Goal: Task Accomplishment & Management: Manage account settings

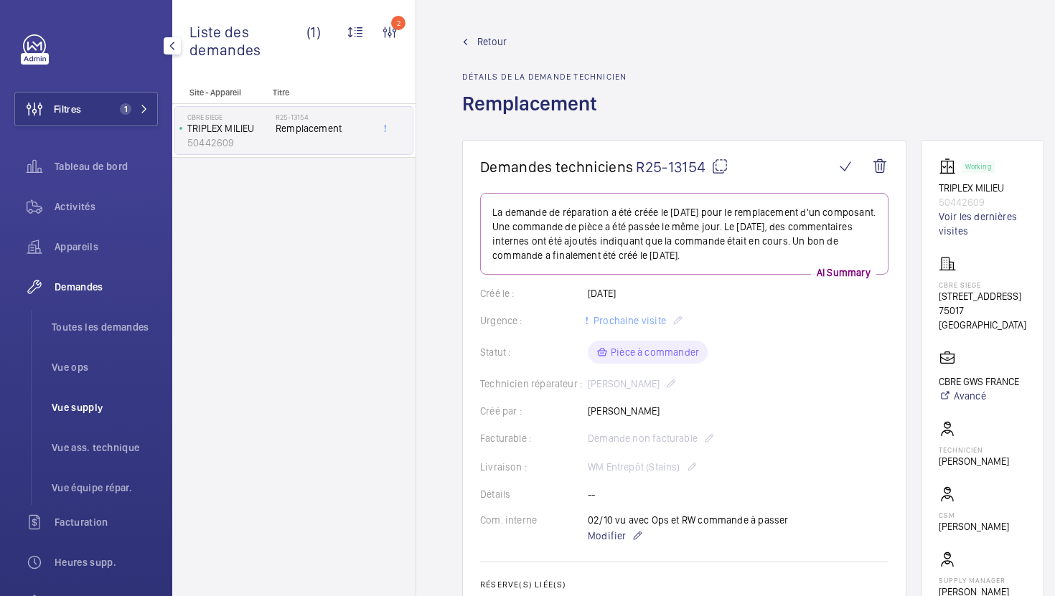
click at [110, 423] on li "Vue supply" at bounding box center [99, 407] width 118 height 34
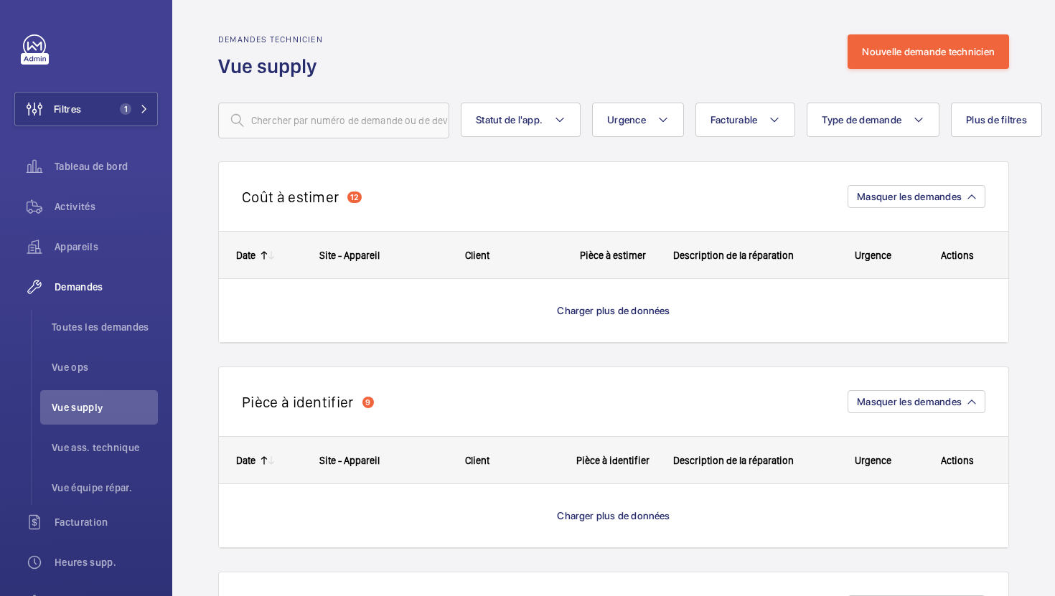
click at [652, 303] on wm-front-load-more-cell "Charger plus de données" at bounding box center [613, 310] width 789 height 63
click at [626, 310] on span "Charger plus de données" at bounding box center [613, 310] width 113 height 11
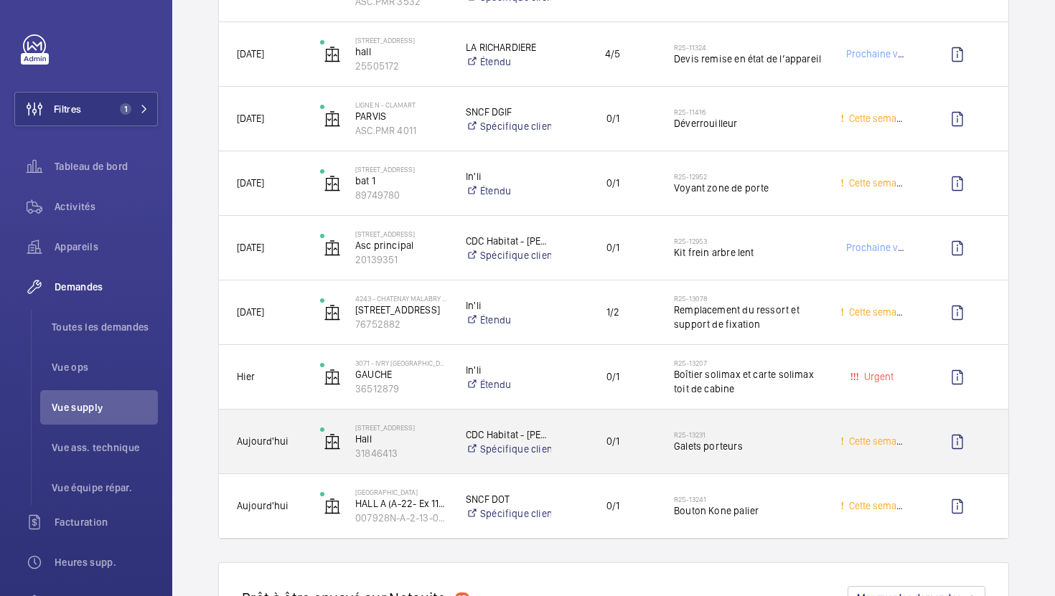
scroll to position [1176, 0]
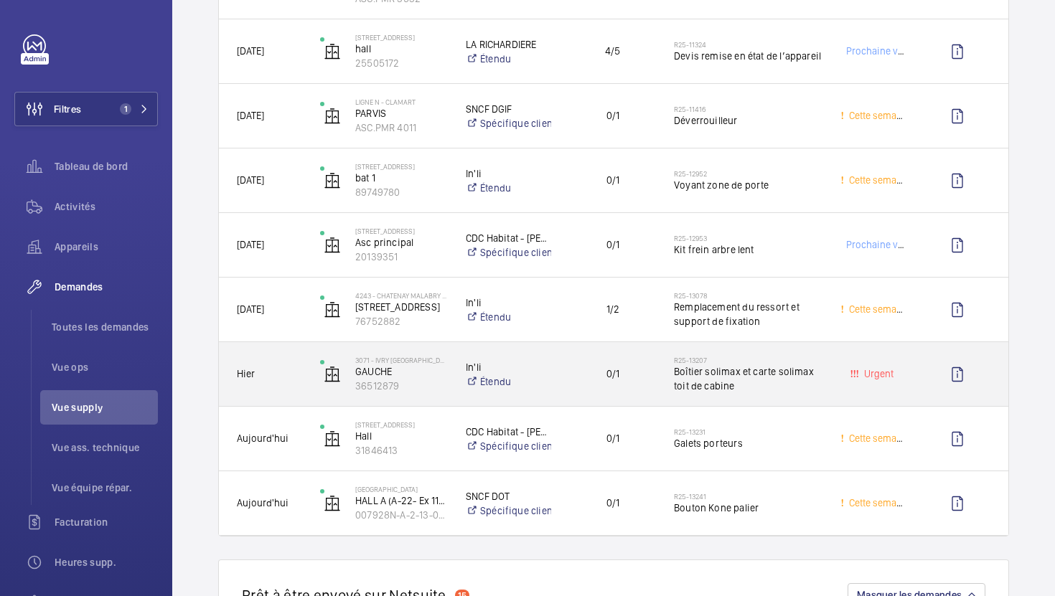
click at [573, 400] on div "0/1" at bounding box center [604, 374] width 104 height 64
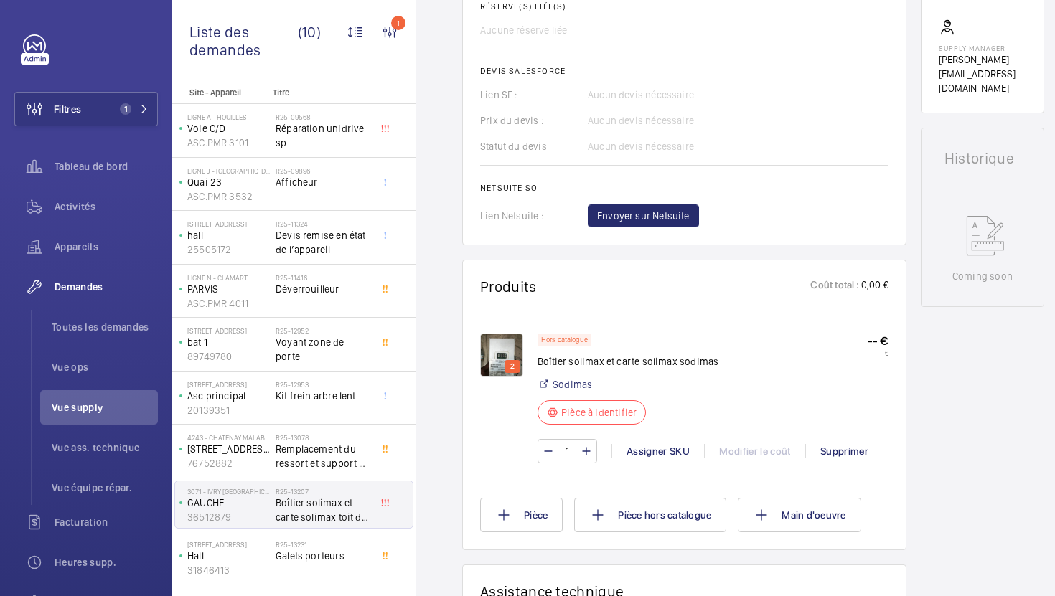
scroll to position [582, 0]
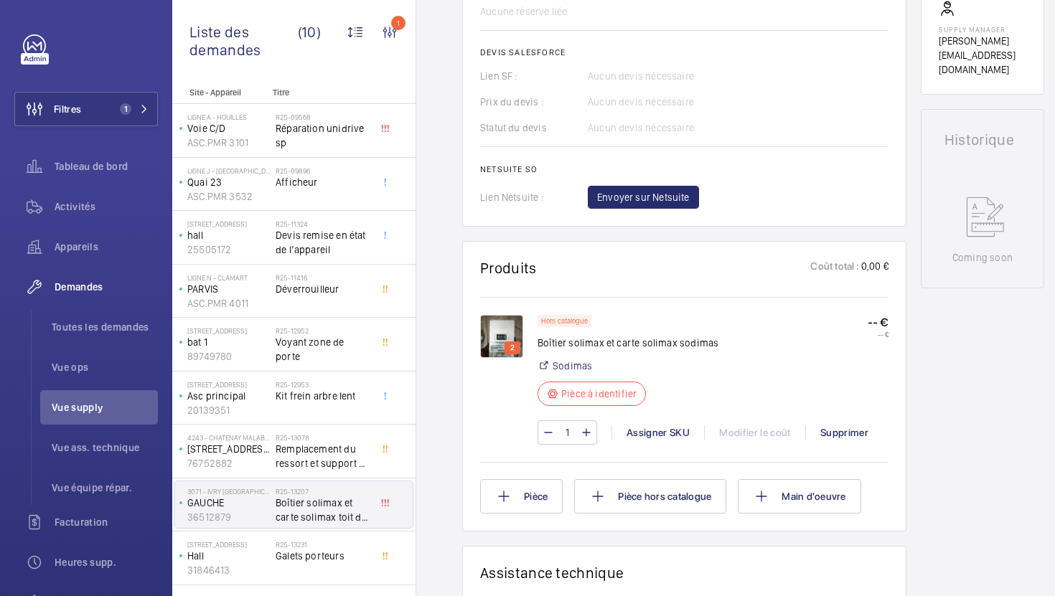
click at [491, 315] on img at bounding box center [501, 336] width 43 height 43
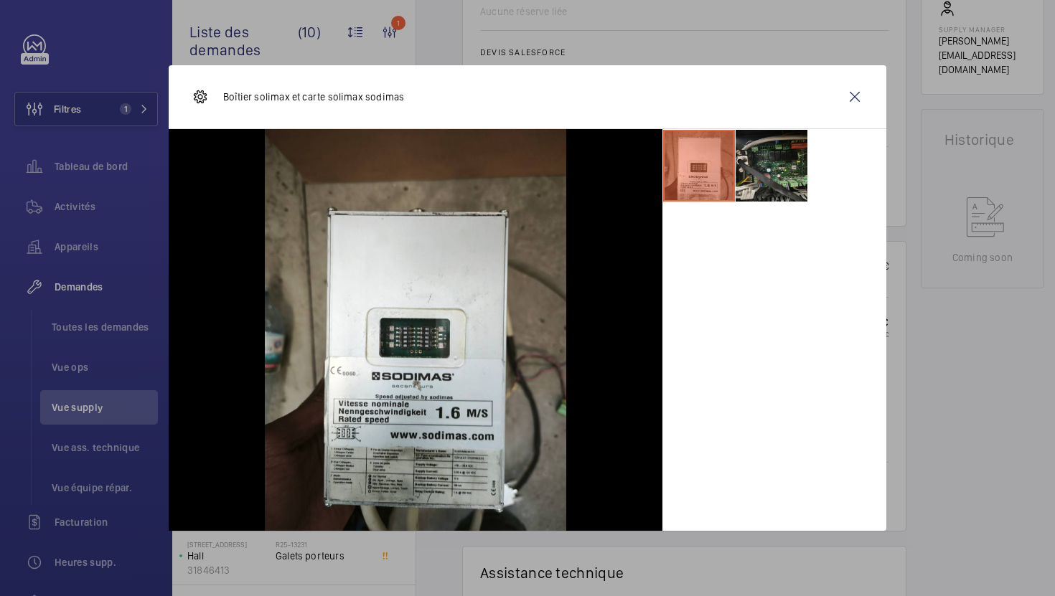
click at [789, 131] on li at bounding box center [771, 166] width 72 height 72
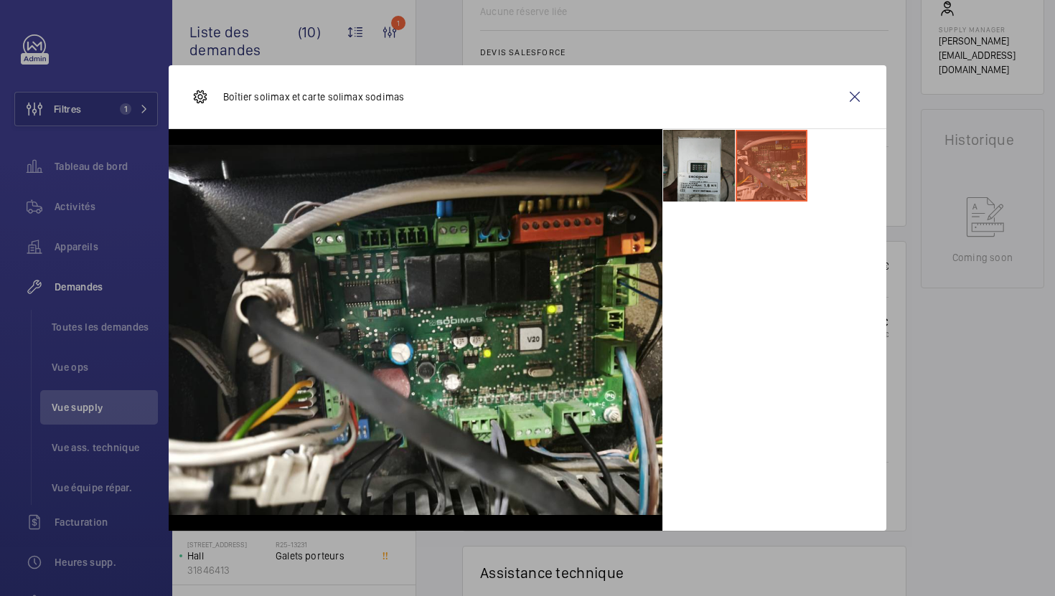
click at [720, 170] on li at bounding box center [699, 166] width 72 height 72
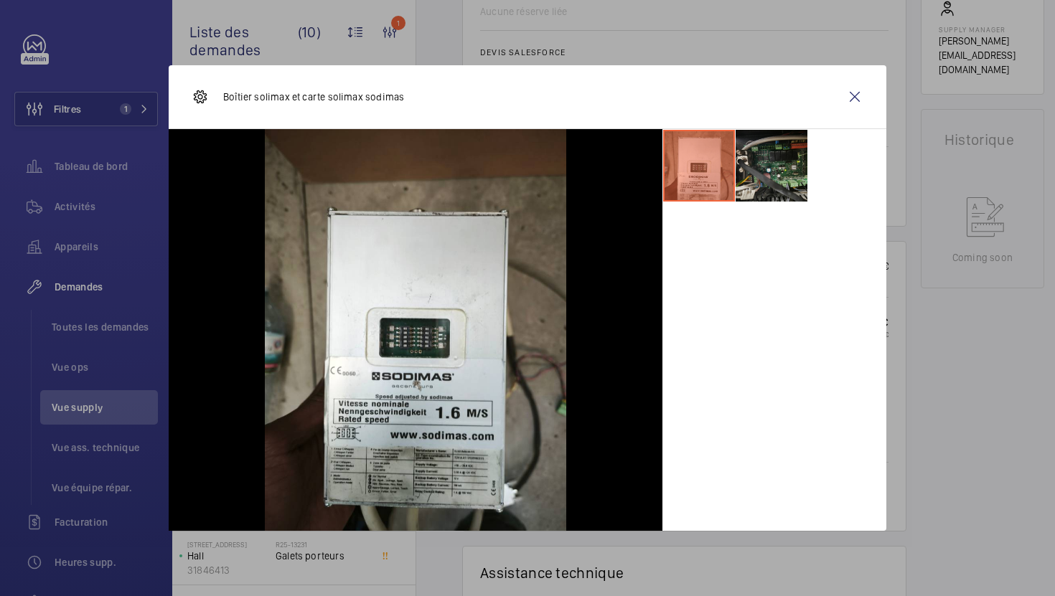
click at [773, 165] on li at bounding box center [771, 166] width 72 height 72
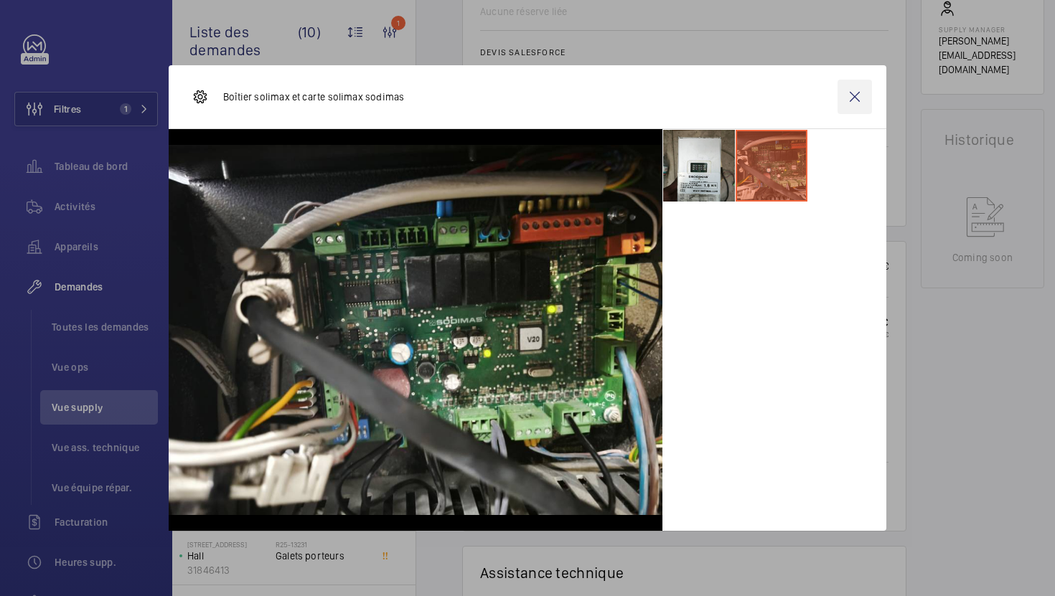
click at [854, 97] on wm-front-icon-button at bounding box center [854, 97] width 34 height 34
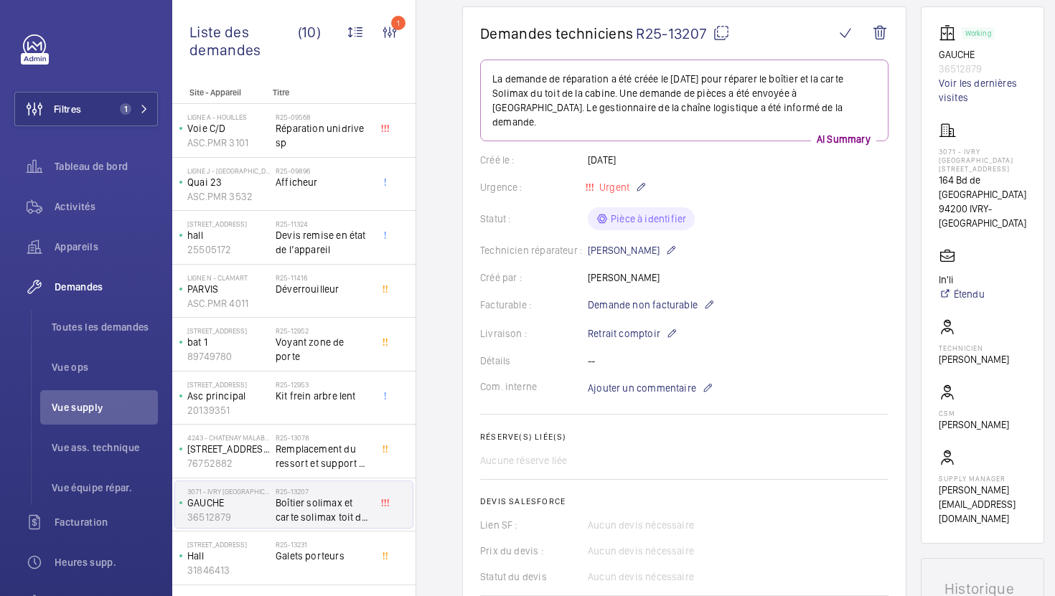
scroll to position [0, 0]
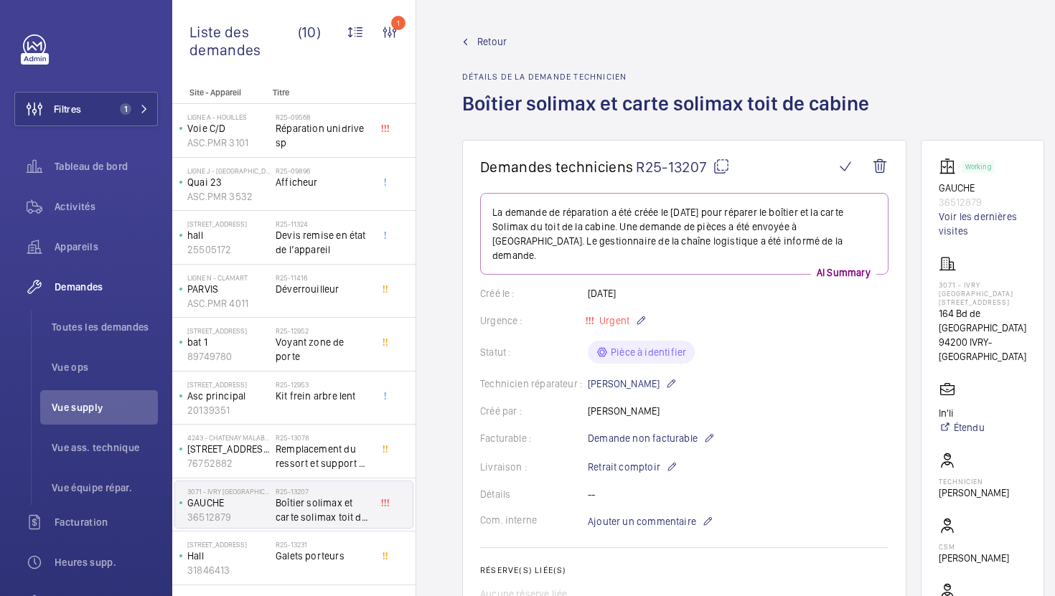
click at [725, 173] on mat-icon at bounding box center [720, 166] width 17 height 17
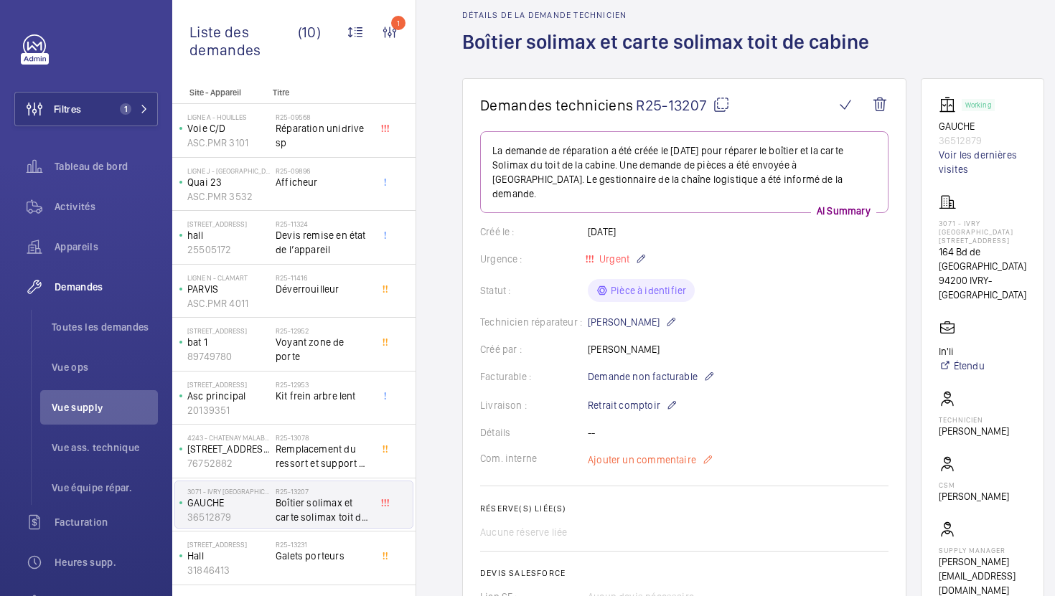
scroll to position [127, 0]
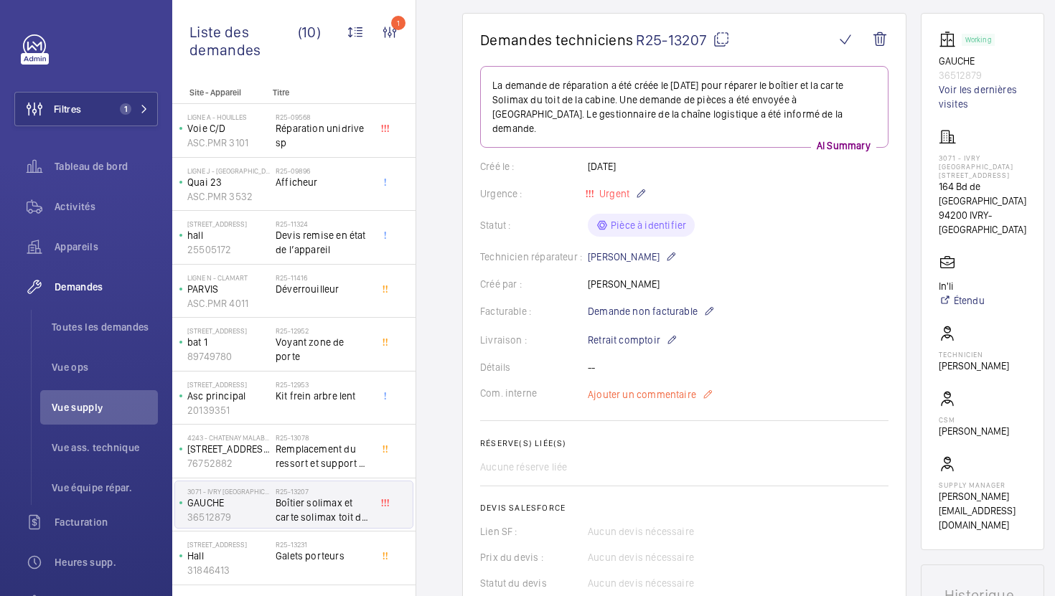
click at [659, 387] on span "Ajouter un commentaire" at bounding box center [642, 394] width 108 height 14
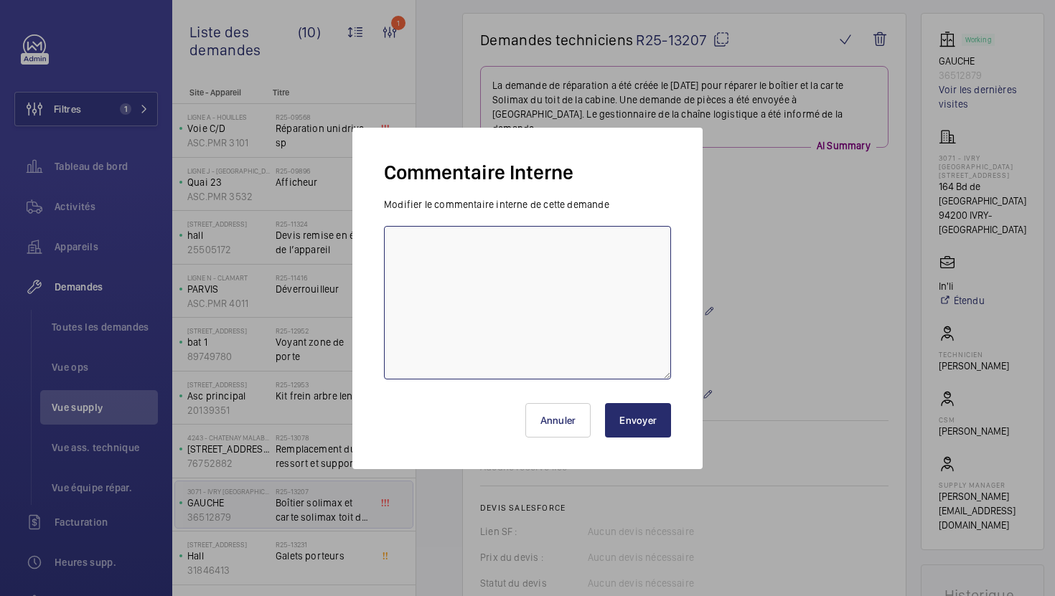
click at [634, 316] on textarea at bounding box center [527, 303] width 287 height 154
type textarea "03/10 demande de devis envoyée au frs"
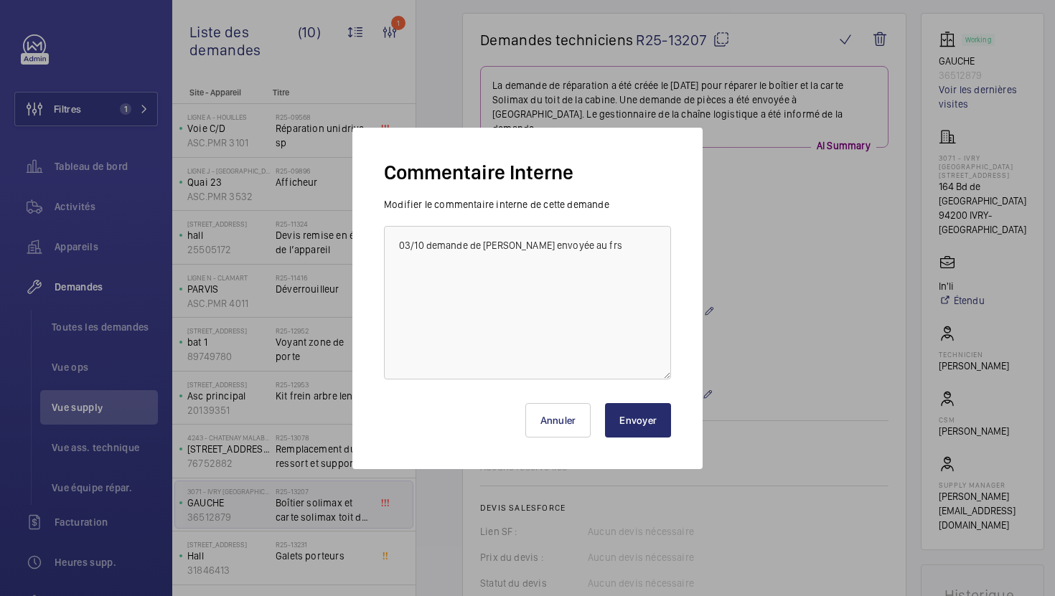
click at [653, 419] on button "Envoyer" at bounding box center [638, 420] width 66 height 34
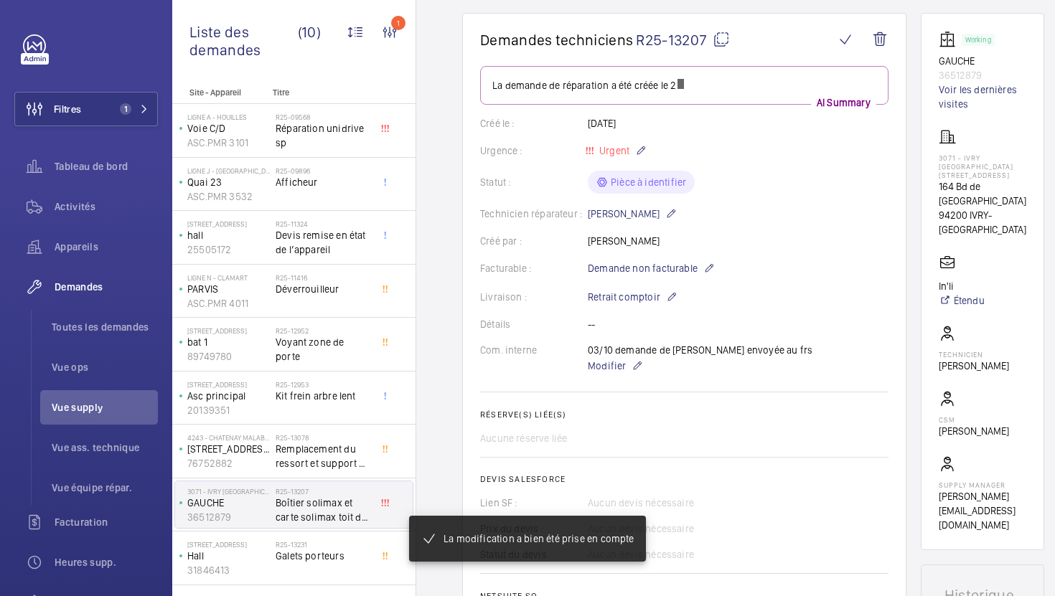
scroll to position [42, 0]
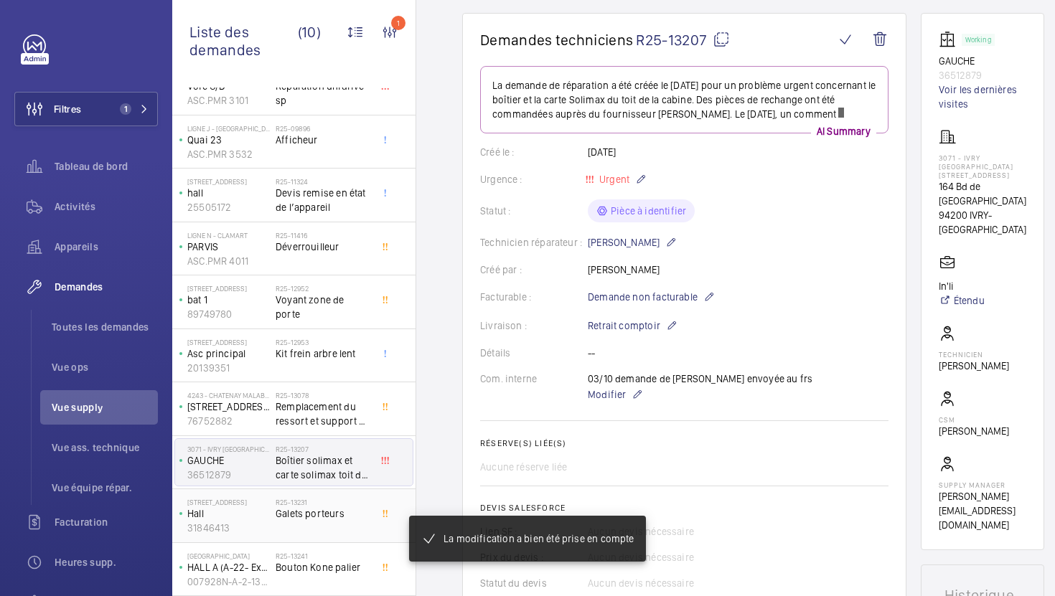
click at [362, 537] on div "R25-13231 Galets porteurs" at bounding box center [322, 519] width 95 height 42
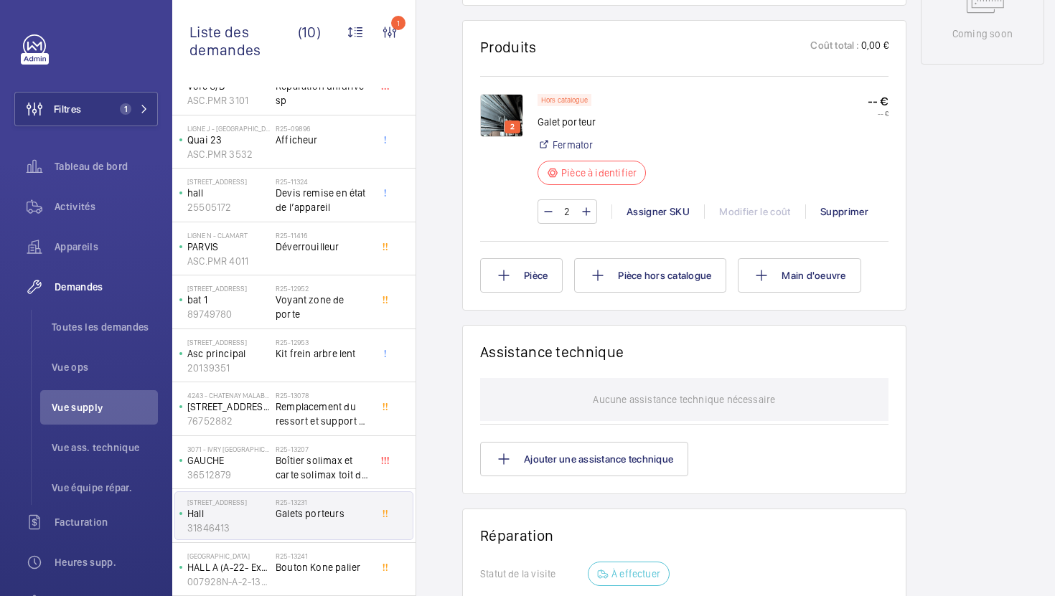
scroll to position [805, 0]
click at [499, 107] on img at bounding box center [501, 114] width 43 height 43
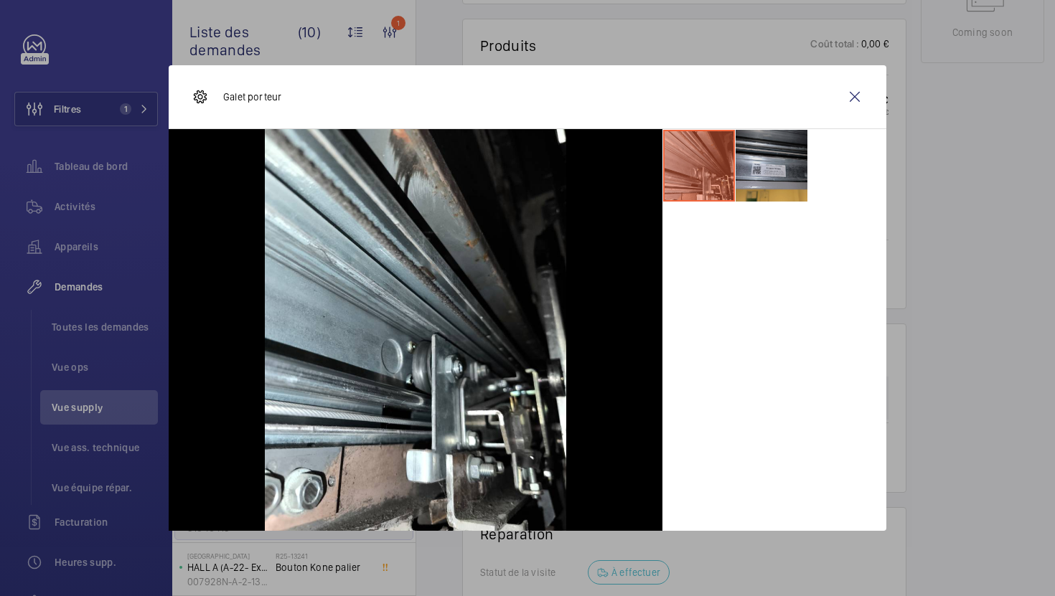
click at [756, 171] on li at bounding box center [771, 166] width 72 height 72
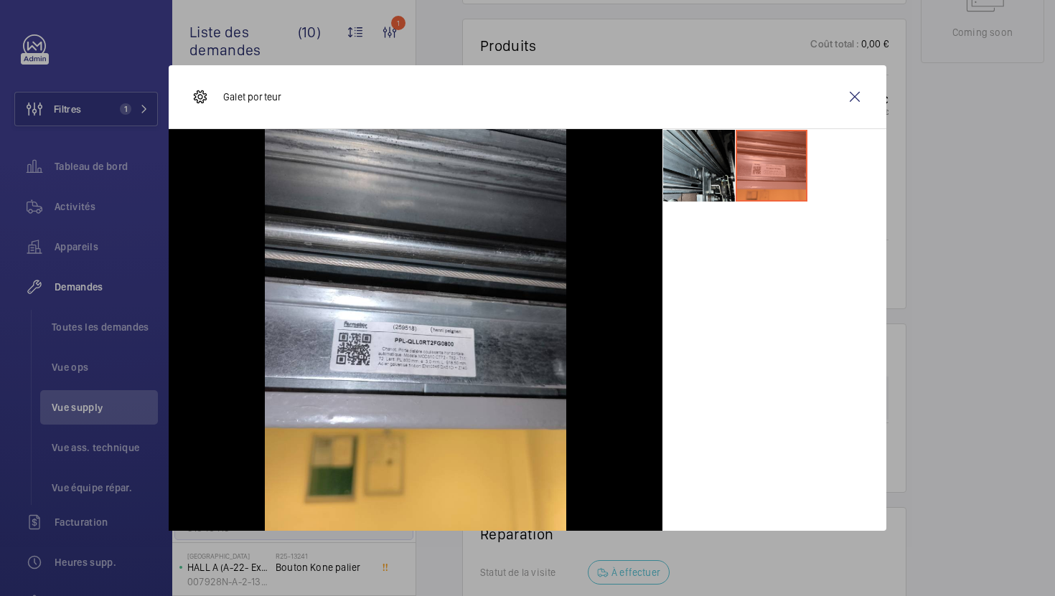
click at [708, 194] on li at bounding box center [699, 166] width 72 height 72
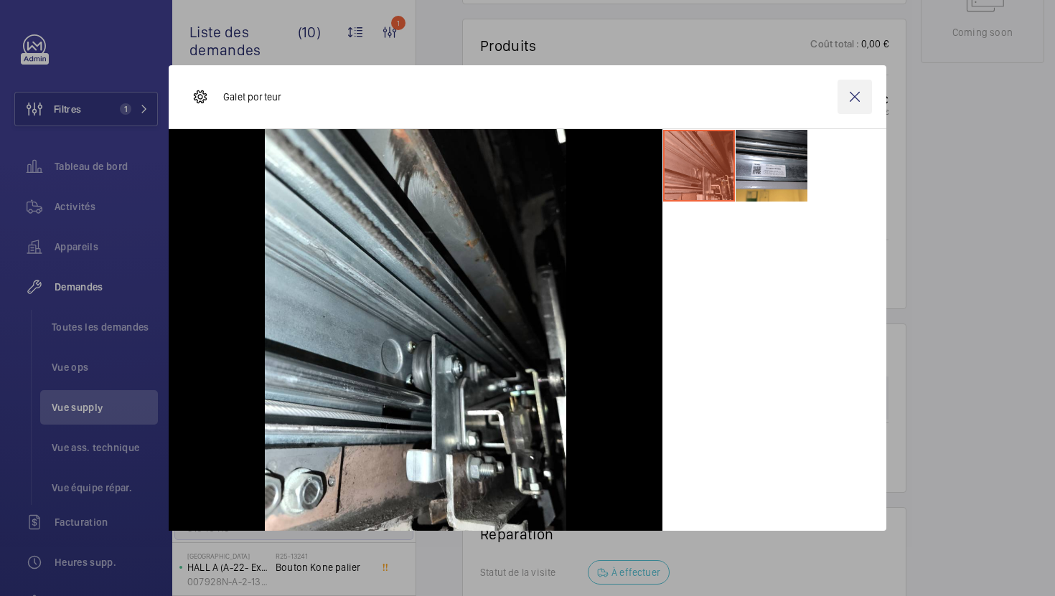
click at [846, 103] on wm-front-icon-button at bounding box center [854, 97] width 34 height 34
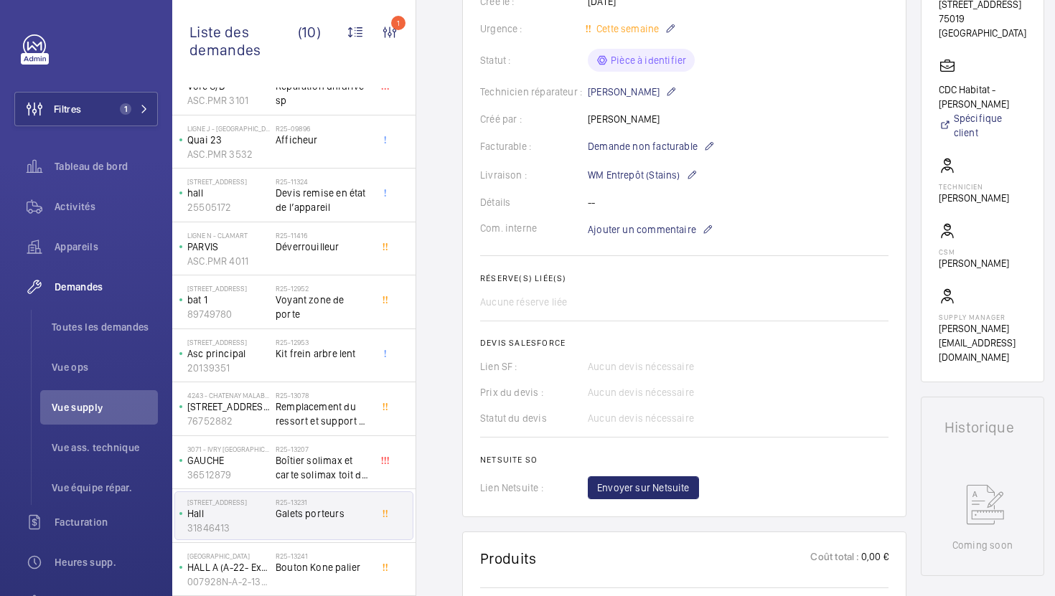
scroll to position [0, 0]
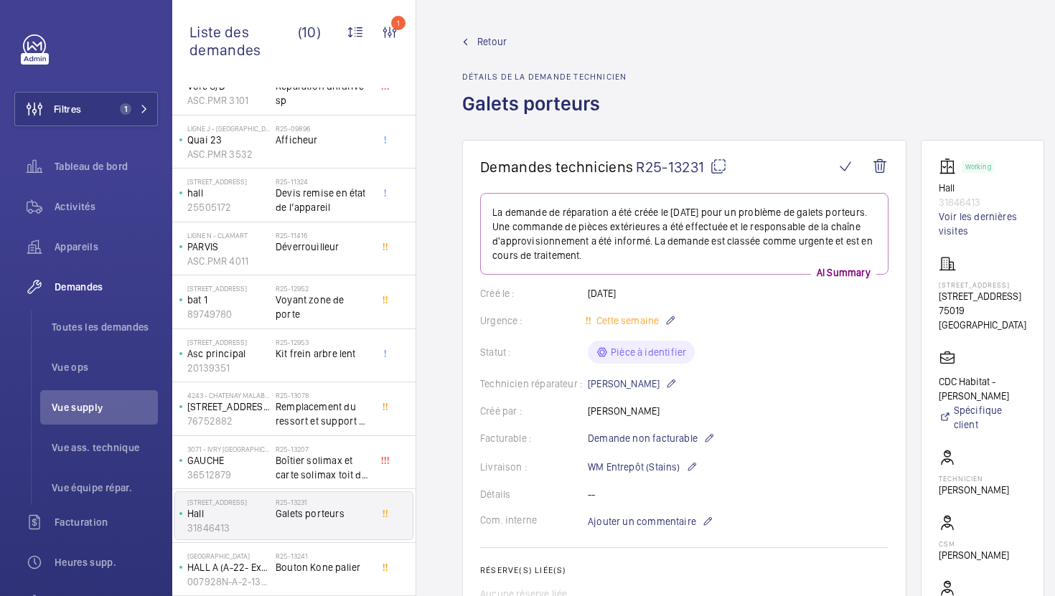
click at [722, 169] on mat-icon at bounding box center [717, 166] width 17 height 17
type textarea "R25-13231"
click at [356, 462] on span "Boîtier solimax et carte solimax toit de cabine" at bounding box center [322, 467] width 95 height 29
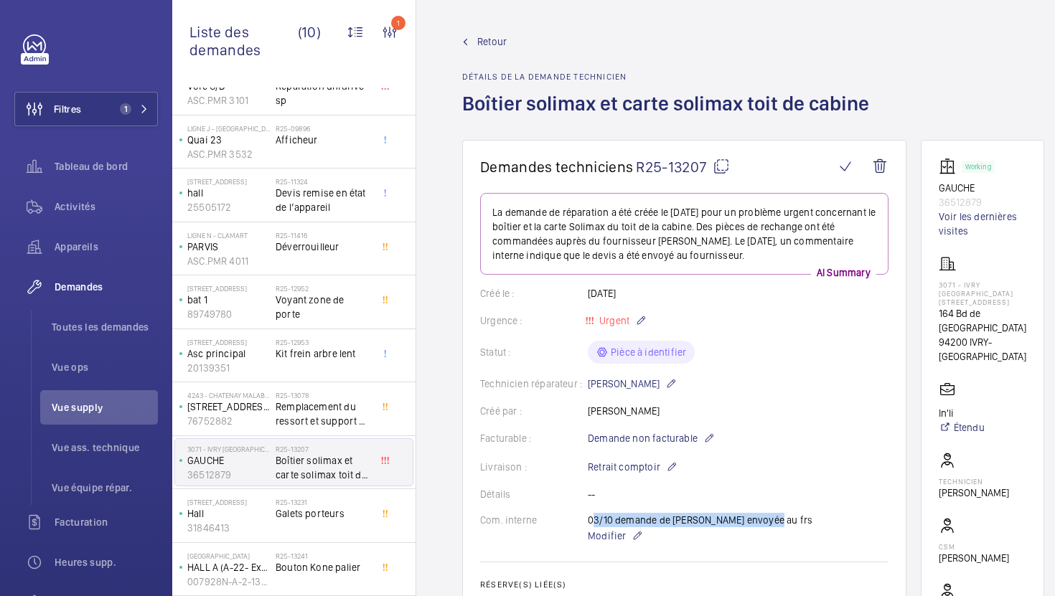
copy p "03/10 demande de devis envoyée au frs"
drag, startPoint x: 770, startPoint y: 521, endPoint x: 588, endPoint y: 521, distance: 182.2
click at [588, 521] on div "Com. interne 03/10 demande de devis envoyée au frs Modifier" at bounding box center [684, 529] width 408 height 32
click at [358, 525] on div "R25-13231 Galets porteurs" at bounding box center [322, 519] width 95 height 42
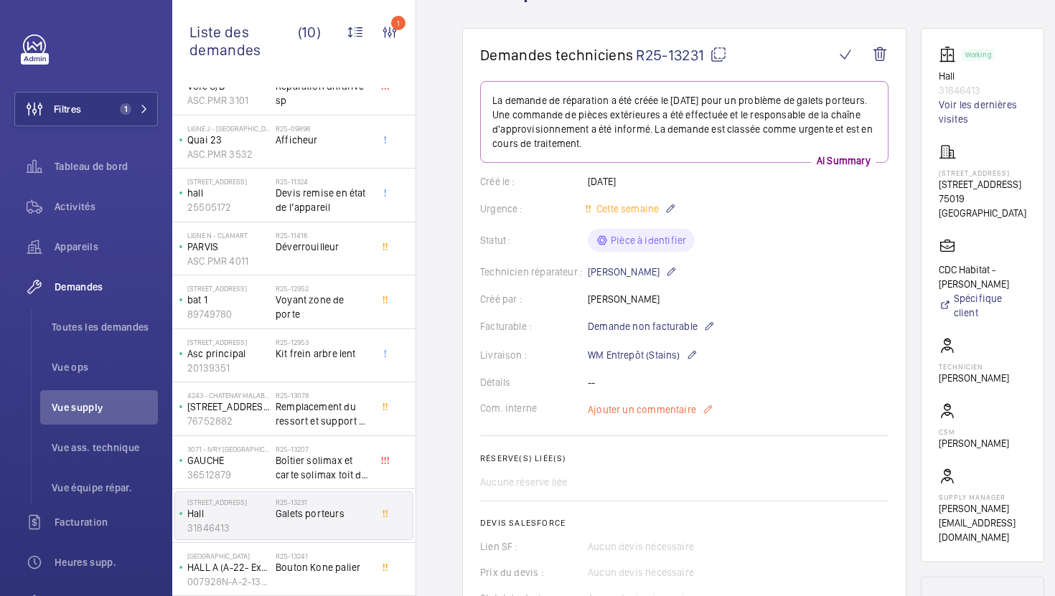
scroll to position [191, 0]
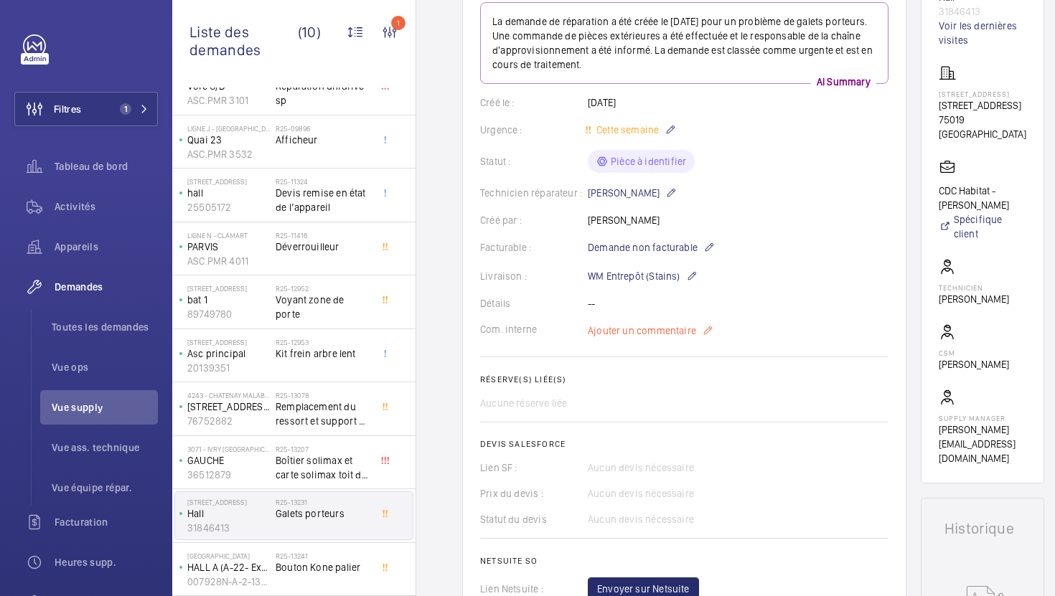
click at [676, 331] on span "Ajouter un commentaire" at bounding box center [642, 331] width 108 height 14
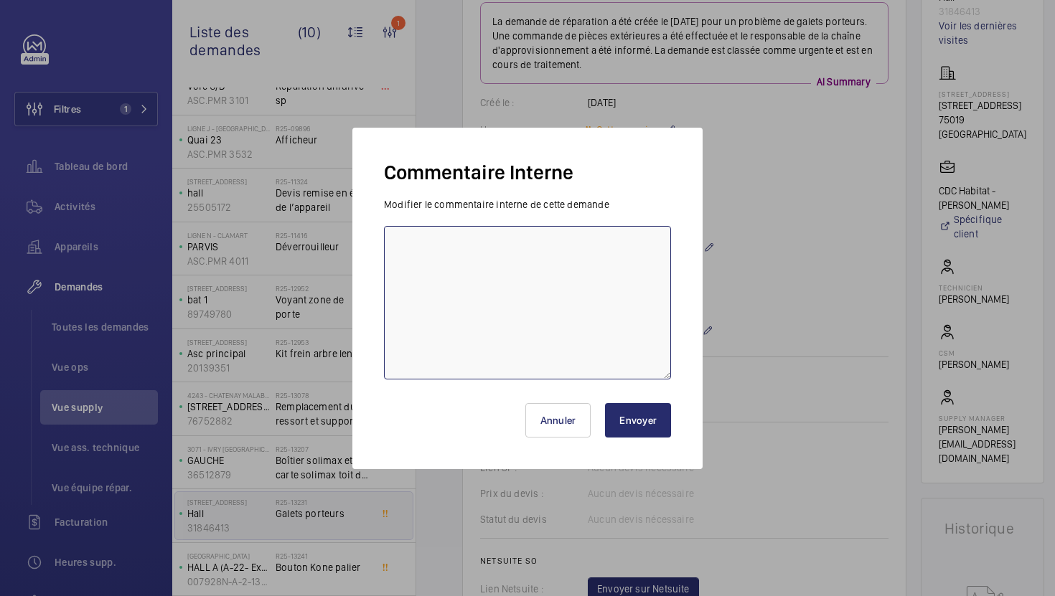
click at [595, 341] on textarea at bounding box center [527, 303] width 287 height 154
paste textarea "03/10 demande de devis envoyée au frs"
type textarea "03/10 demande de devis envoyée au frs"
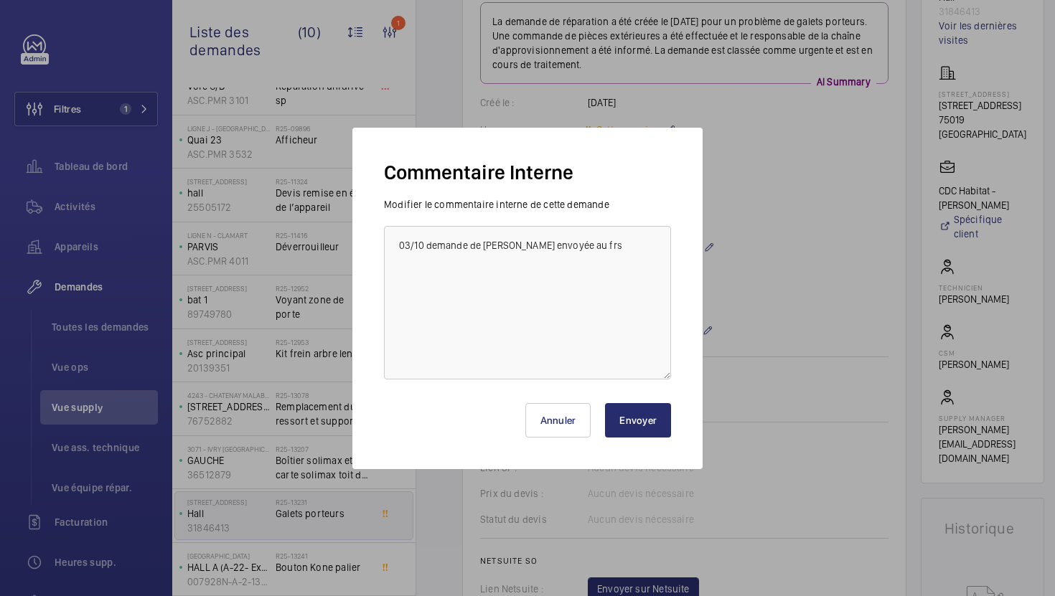
click at [633, 428] on button "Envoyer" at bounding box center [638, 420] width 66 height 34
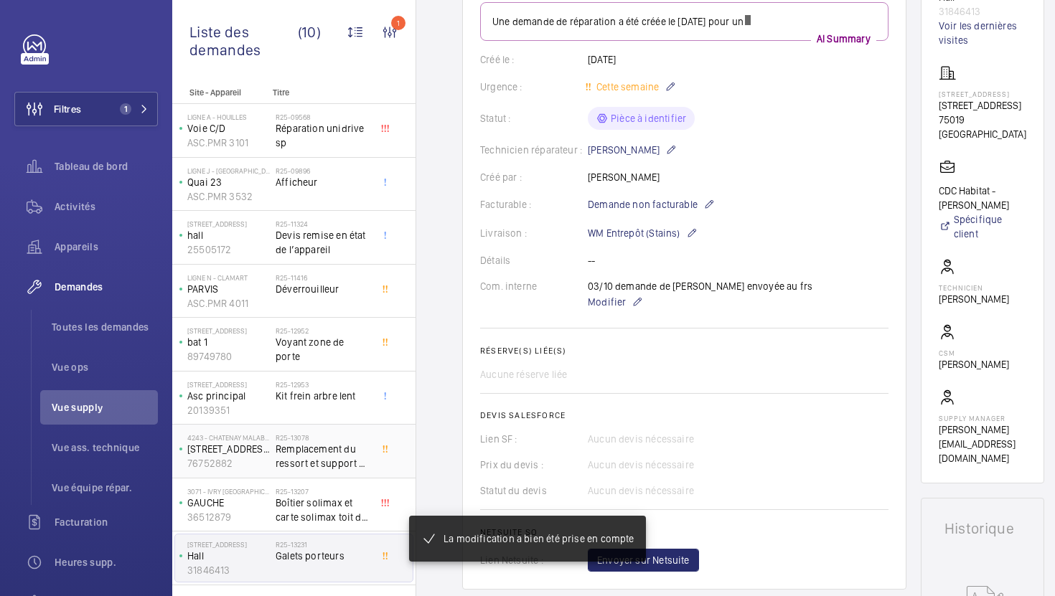
scroll to position [42, 0]
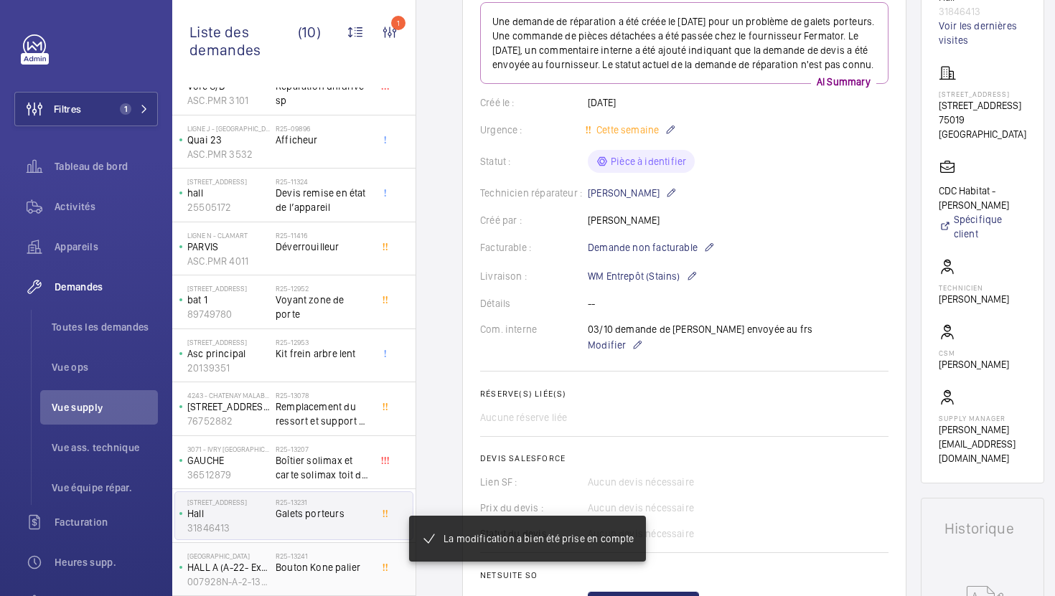
click at [347, 577] on div "R25-13241 Bouton Kone palier" at bounding box center [322, 573] width 95 height 42
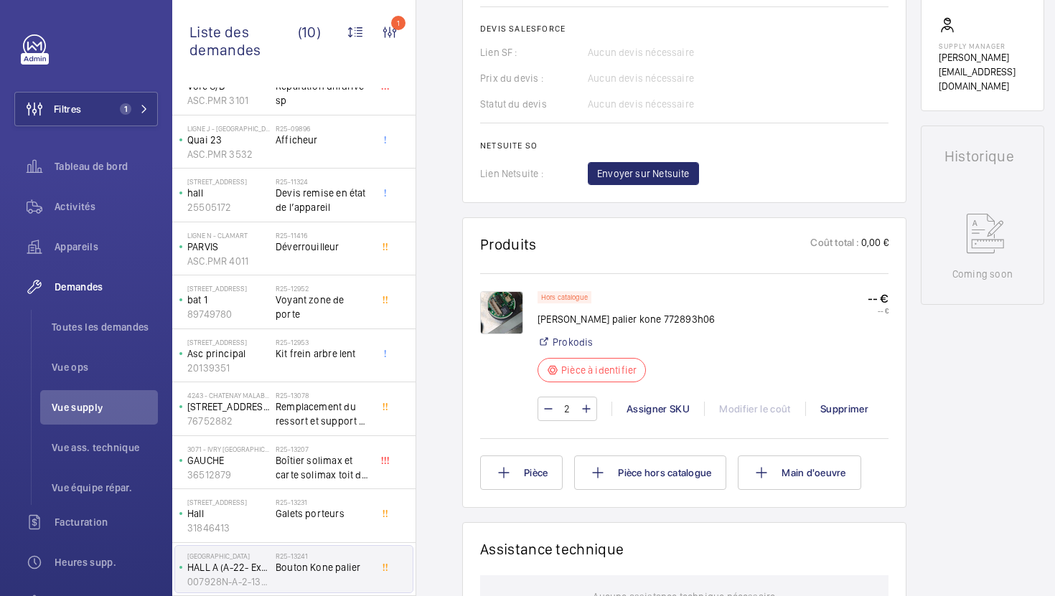
scroll to position [613, 0]
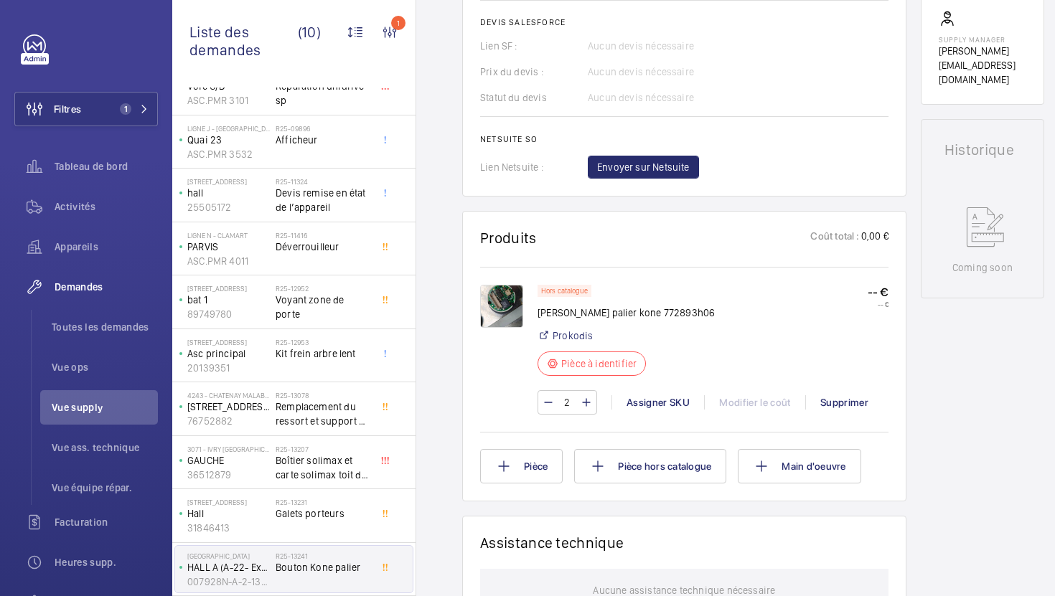
click at [649, 312] on p "Bouton palier kone 772893h06" at bounding box center [625, 313] width 177 height 14
copy p "772893h06"
click at [513, 303] on img at bounding box center [501, 306] width 43 height 43
